Goal: Obtain resource: Obtain resource

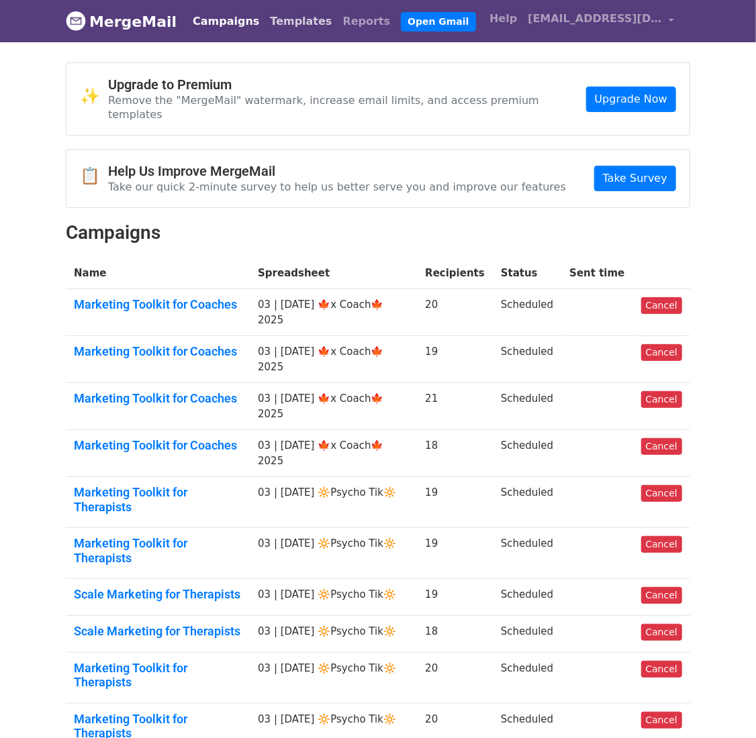
click at [275, 19] on link "Templates" at bounding box center [300, 21] width 72 height 27
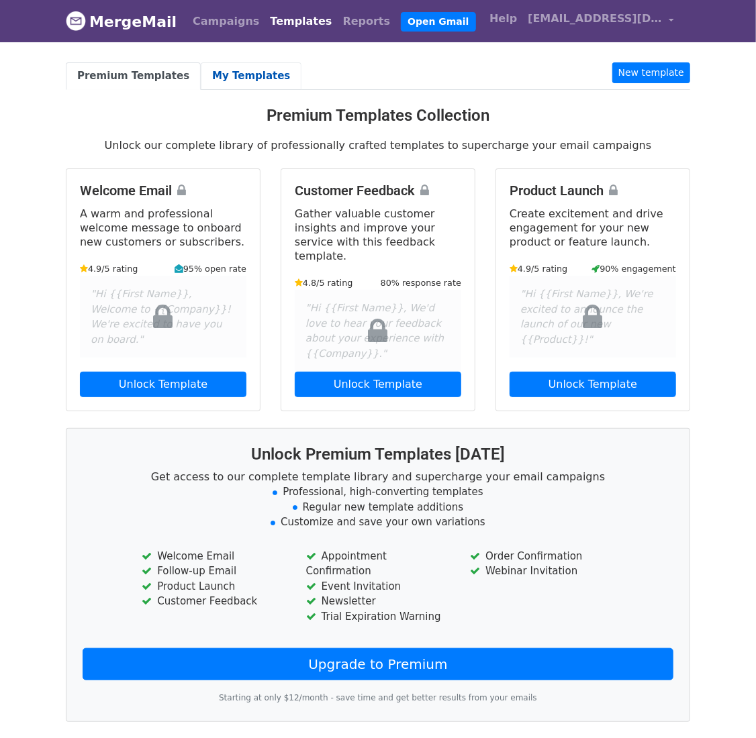
click at [221, 87] on link "My Templates" at bounding box center [251, 76] width 101 height 28
